Goal: Task Accomplishment & Management: Use online tool/utility

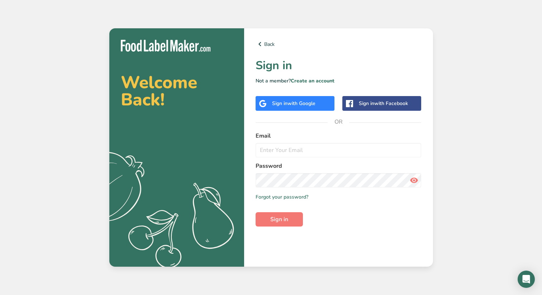
click at [310, 105] on span "with Google" at bounding box center [302, 103] width 28 height 7
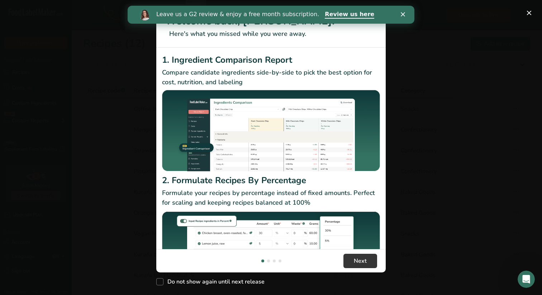
click at [405, 13] on div "Close" at bounding box center [404, 14] width 7 height 4
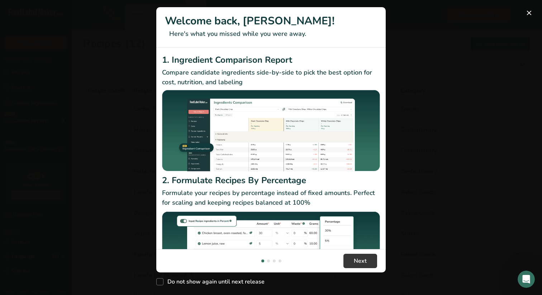
click at [351, 275] on div "Do not show again until next release" at bounding box center [270, 279] width 229 height 15
click at [243, 282] on span "Do not show again until next release" at bounding box center [213, 281] width 101 height 7
click at [161, 282] on input "Do not show again until next release" at bounding box center [158, 282] width 5 height 5
checkbox input "true"
click at [357, 259] on span "Next" at bounding box center [360, 261] width 13 height 9
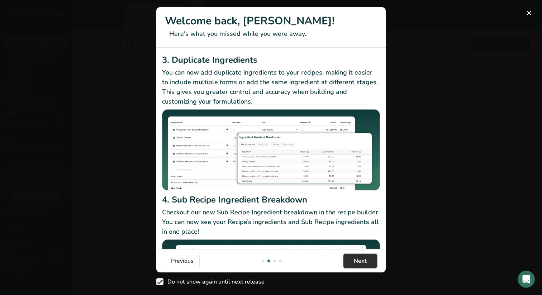
click at [357, 259] on span "Next" at bounding box center [360, 261] width 13 height 9
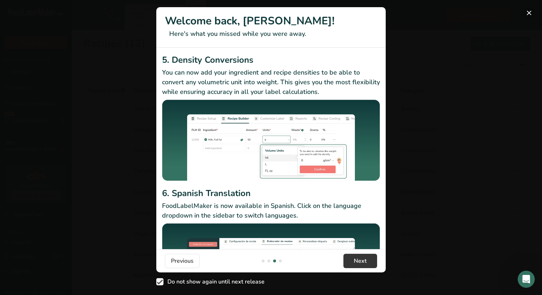
click at [528, 13] on button "New Features" at bounding box center [528, 12] width 11 height 11
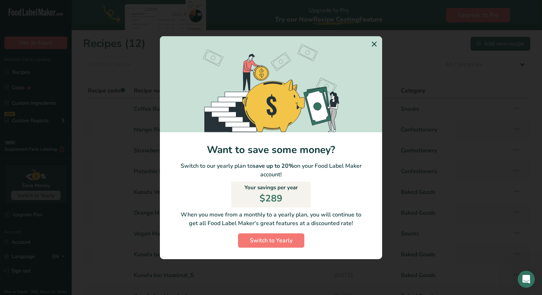
click at [375, 41] on icon "Switch to Yearly Modal" at bounding box center [374, 44] width 9 height 13
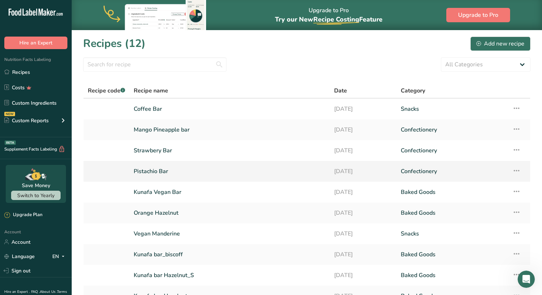
click at [170, 171] on link "Pistachio Bar" at bounding box center [230, 171] width 192 height 15
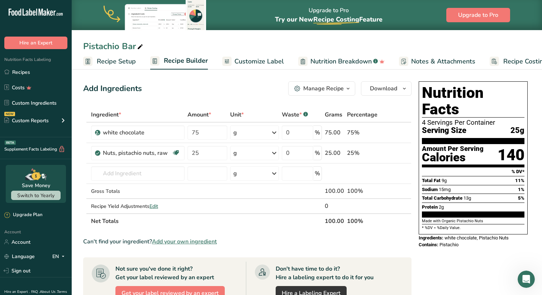
click at [250, 58] on span "Customize Label" at bounding box center [258, 62] width 49 height 10
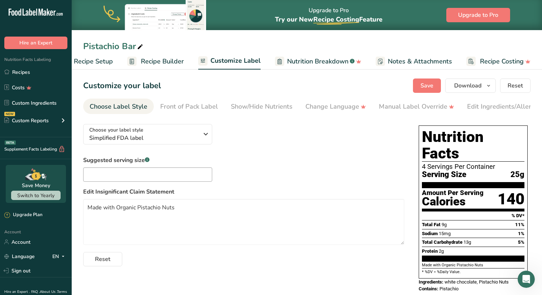
scroll to position [1, 0]
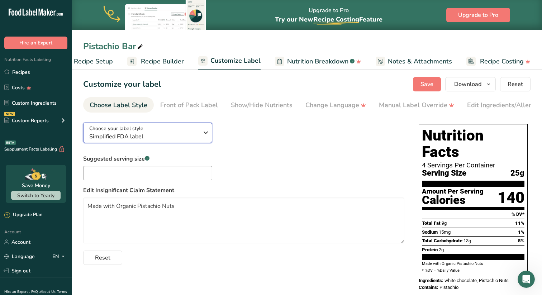
click at [206, 135] on icon "button" at bounding box center [205, 132] width 9 height 13
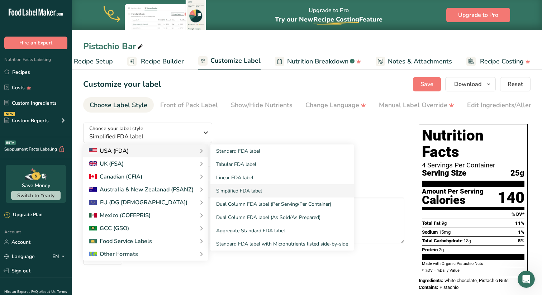
click at [199, 151] on icon at bounding box center [201, 150] width 9 height 13
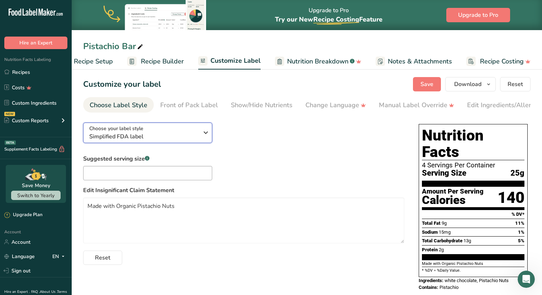
click at [198, 136] on span "Simplified FDA label" at bounding box center [143, 136] width 109 height 9
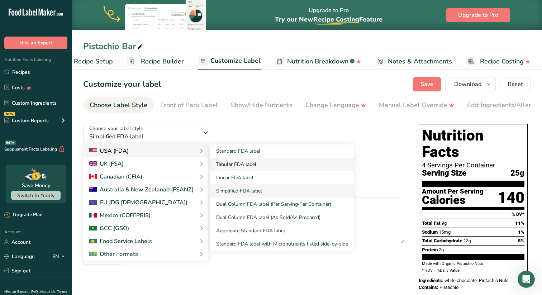
click at [229, 166] on link "Tabular FDA label" at bounding box center [281, 164] width 143 height 13
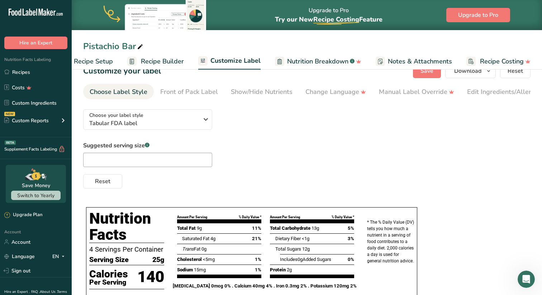
scroll to position [0, 0]
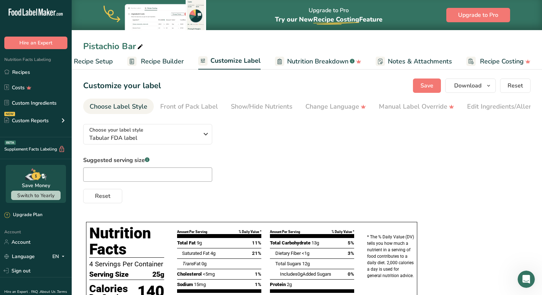
click at [143, 61] on span "Recipe Builder" at bounding box center [162, 62] width 43 height 10
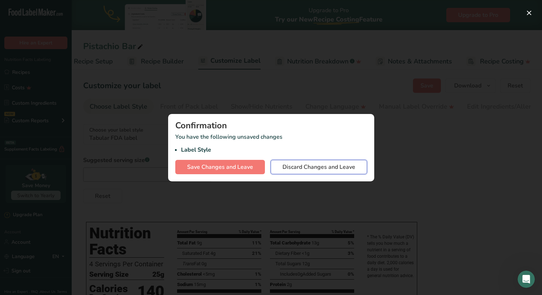
click at [296, 166] on span "Discard Changes and Leave" at bounding box center [318, 167] width 73 height 9
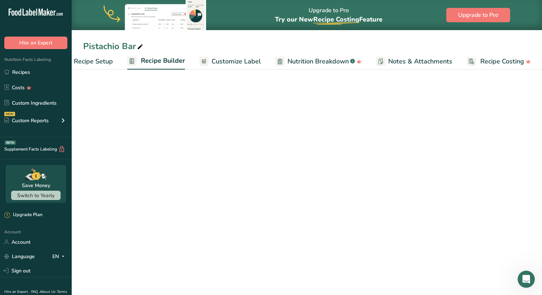
scroll to position [0, 23]
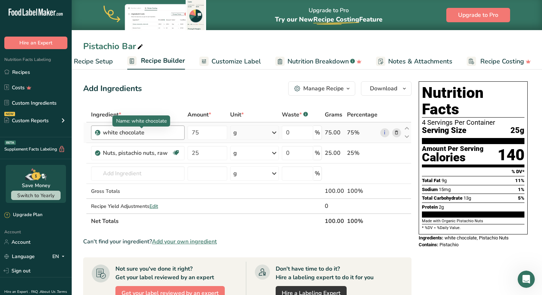
drag, startPoint x: 161, startPoint y: 133, endPoint x: 122, endPoint y: 132, distance: 39.4
click at [122, 132] on div "white chocolate" at bounding box center [141, 132] width 77 height 9
click at [157, 133] on div "white chocolate" at bounding box center [141, 132] width 77 height 9
drag, startPoint x: 162, startPoint y: 133, endPoint x: 100, endPoint y: 126, distance: 62.0
click at [100, 126] on div "white chocolate" at bounding box center [138, 132] width 94 height 14
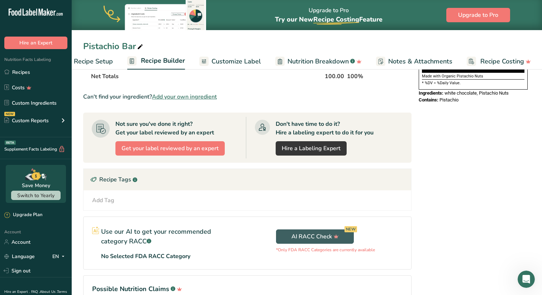
scroll to position [0, 0]
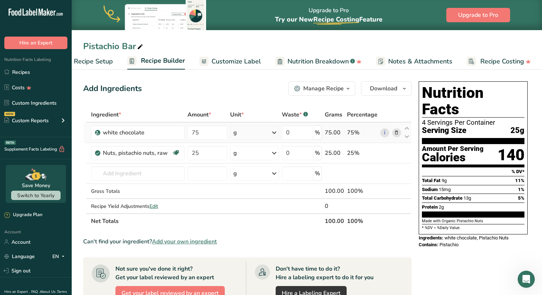
click at [138, 124] on td "white chocolate" at bounding box center [138, 133] width 96 height 20
click at [336, 88] on div "Manage Recipe" at bounding box center [323, 88] width 41 height 9
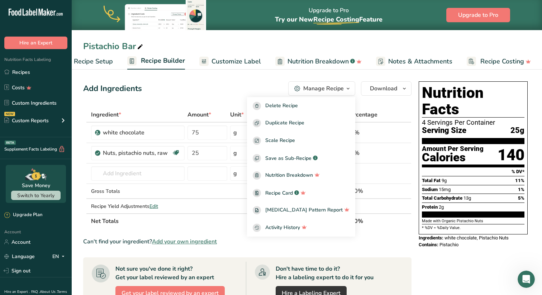
click at [283, 87] on div "Add Ingredients Manage Recipe Delete Recipe Duplicate Recipe Scale Recipe Save …" at bounding box center [247, 88] width 328 height 14
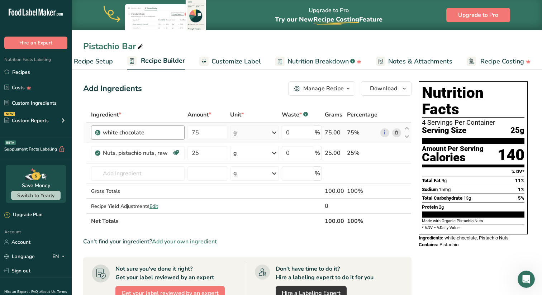
click at [156, 127] on div "white chocolate" at bounding box center [138, 132] width 94 height 14
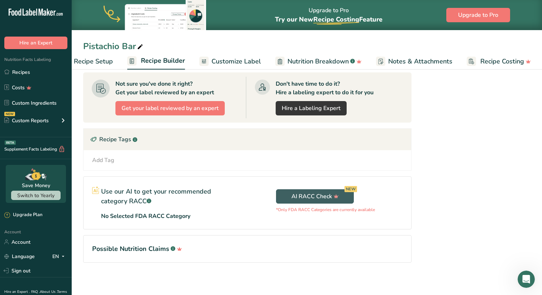
scroll to position [187, 0]
